Goal: Subscribe to service/newsletter

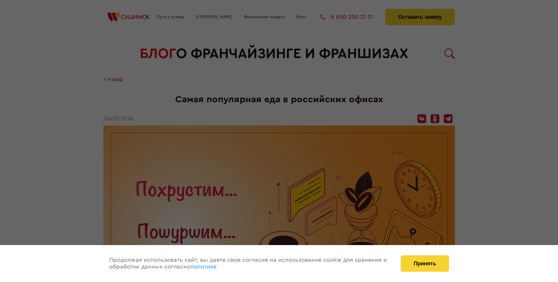
scroll to position [636, 0]
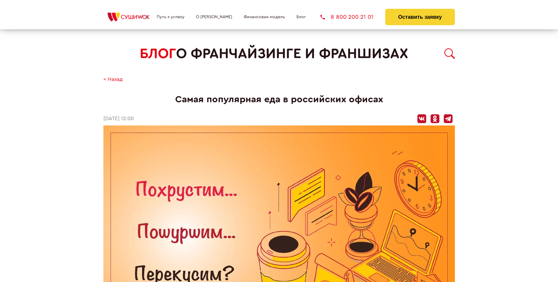
scroll to position [636, 0]
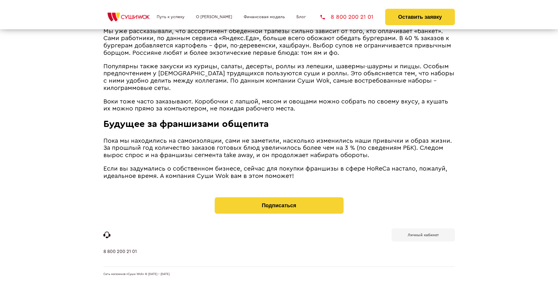
click at [423, 234] on b "Личный кабинет" at bounding box center [423, 235] width 31 height 4
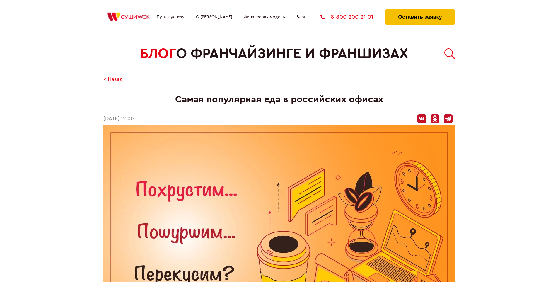
click at [420, 10] on button "Оставить заявку" at bounding box center [419, 17] width 69 height 16
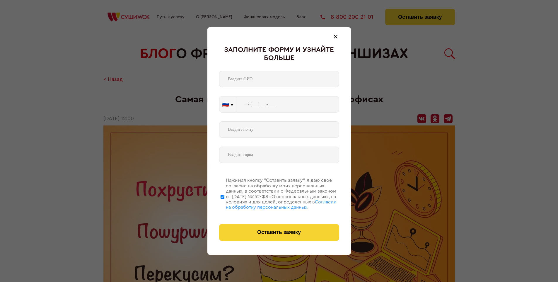
click at [272, 204] on span "Согласии на обработку персональных данных" at bounding box center [281, 205] width 111 height 10
click at [225, 204] on input "Нажимая кнопку “Оставить заявку”, я даю свое согласие на обработку моих персона…" at bounding box center [223, 196] width 4 height 47
checkbox input "false"
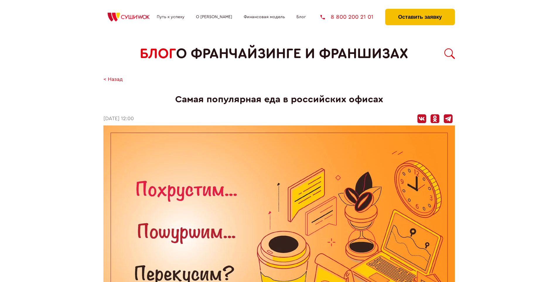
click at [420, 10] on button "Оставить заявку" at bounding box center [419, 17] width 69 height 16
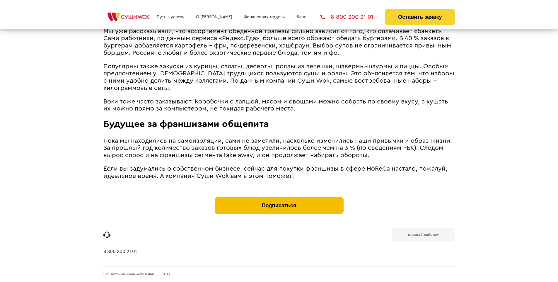
click at [279, 199] on button "Подписаться" at bounding box center [279, 205] width 129 height 16
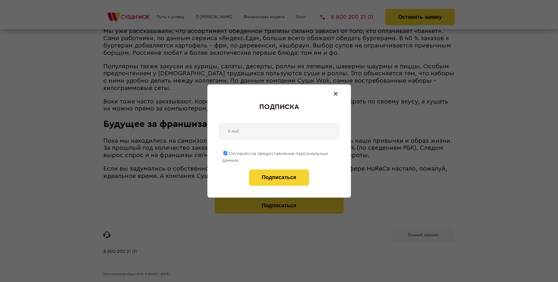
click at [276, 152] on span "Согласен на предоставление персональных данных" at bounding box center [275, 156] width 106 height 11
click at [227, 152] on input "Согласен на предоставление персональных данных" at bounding box center [226, 153] width 4 height 4
checkbox input "false"
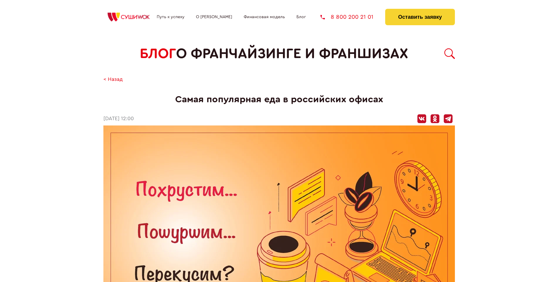
scroll to position [636, 0]
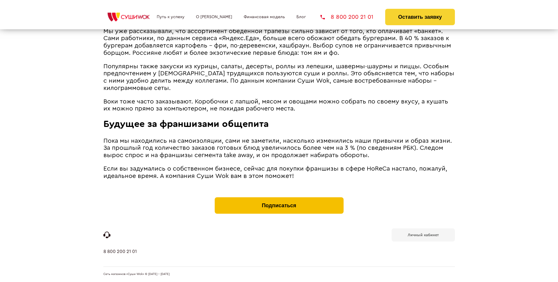
click at [279, 199] on button "Подписаться" at bounding box center [279, 205] width 129 height 16
